Goal: Information Seeking & Learning: Learn about a topic

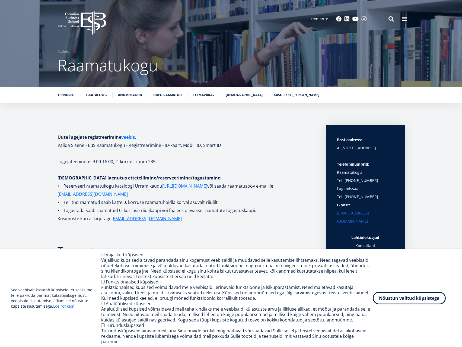
click at [100, 97] on li "E-kataloog" at bounding box center [99, 94] width 27 height 5
click at [100, 96] on link "E-kataloog" at bounding box center [96, 94] width 21 height 5
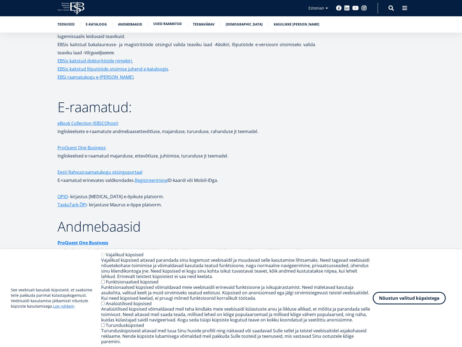
click at [165, 26] on link "Uued raamatud" at bounding box center [167, 23] width 29 height 5
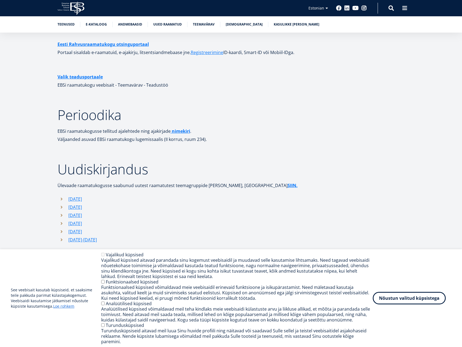
scroll to position [1553, 0]
click at [146, 27] on ul "Teenused E-kataloog Andmebaasid Uued raamatud Teemavärav [DEMOGRAPHIC_DATA] Kas…" at bounding box center [228, 26] width 353 height 8
click at [136, 26] on link "Andmebaasid" at bounding box center [130, 23] width 24 height 5
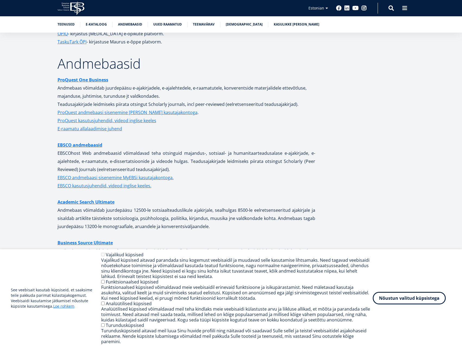
scroll to position [1056, 0]
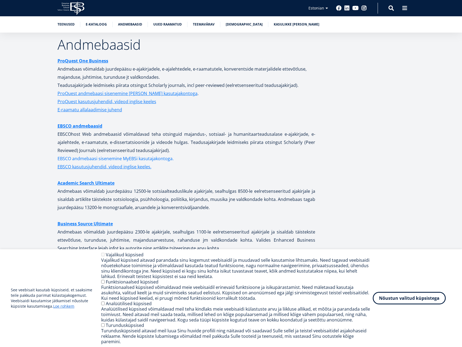
click at [87, 155] on link "EBSCO andmebaasi sisenemine MyEBSi kasutajakontoga." at bounding box center [116, 159] width 116 height 8
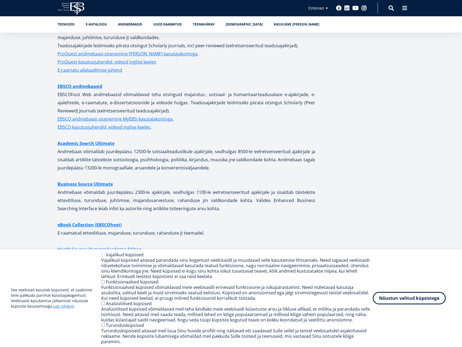
scroll to position [1111, 0]
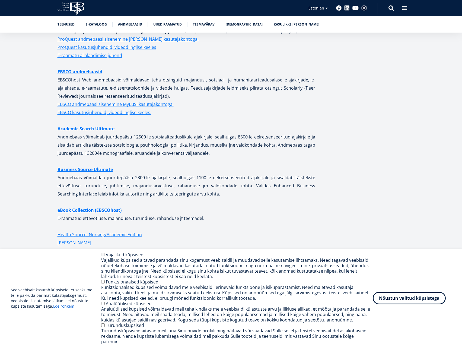
click at [83, 125] on link "Academic Search Ultimate" at bounding box center [86, 129] width 57 height 8
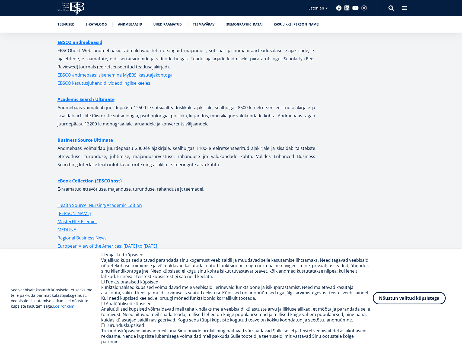
scroll to position [1165, 0]
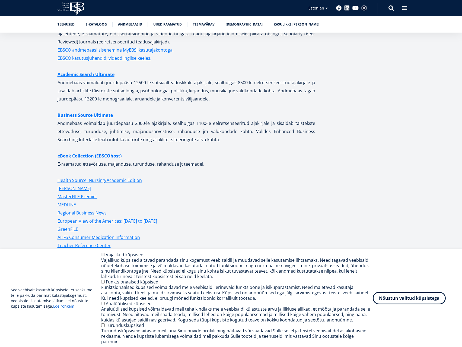
click at [86, 153] on strong "eBook Collection (EBSCOhost)" at bounding box center [90, 156] width 64 height 6
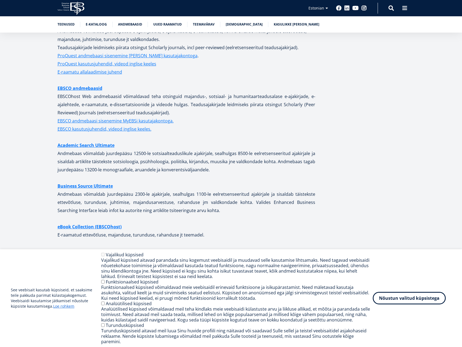
scroll to position [1084, 0]
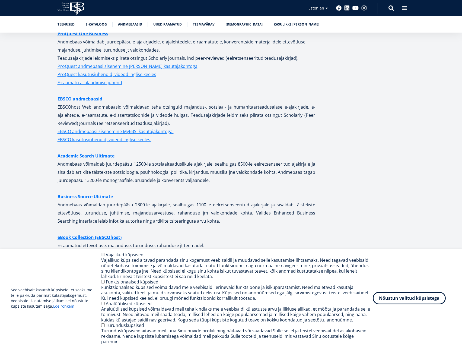
click at [88, 194] on link "Business Source Ultimate" at bounding box center [85, 197] width 55 height 8
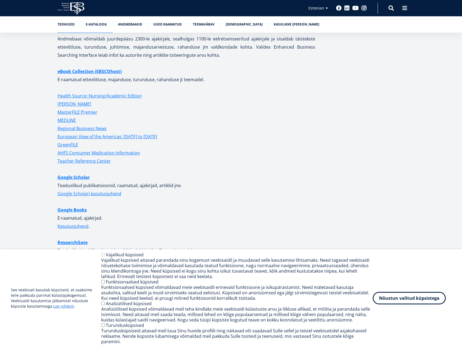
scroll to position [1274, 0]
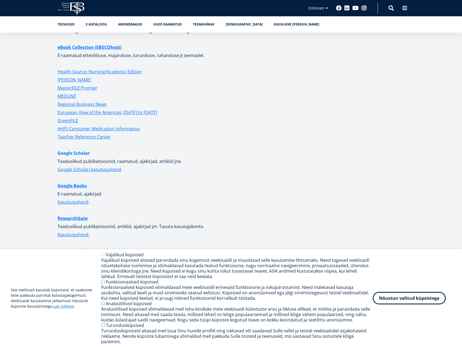
click at [66, 149] on link "Google Scholar" at bounding box center [74, 153] width 32 height 8
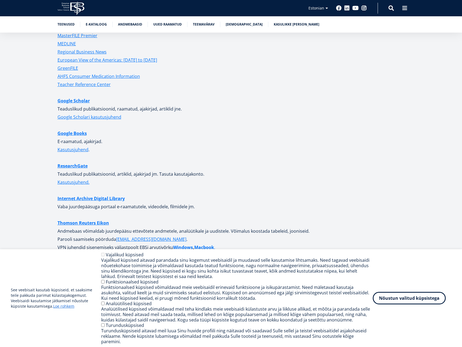
scroll to position [1328, 0]
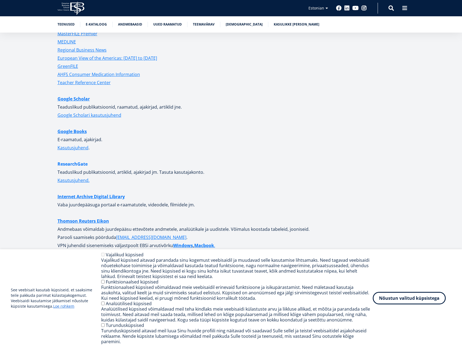
click at [81, 160] on link "ResearchGate" at bounding box center [73, 164] width 30 height 8
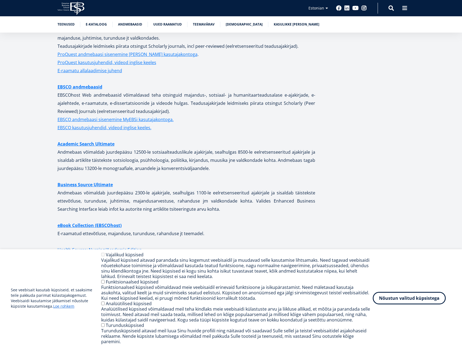
scroll to position [1029, 0]
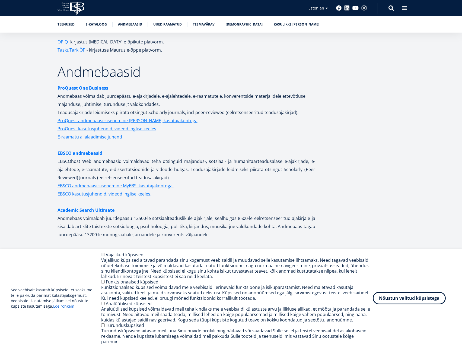
click at [78, 85] on strong "ProQuest One Business" at bounding box center [83, 88] width 51 height 6
